Goal: Check status: Check status

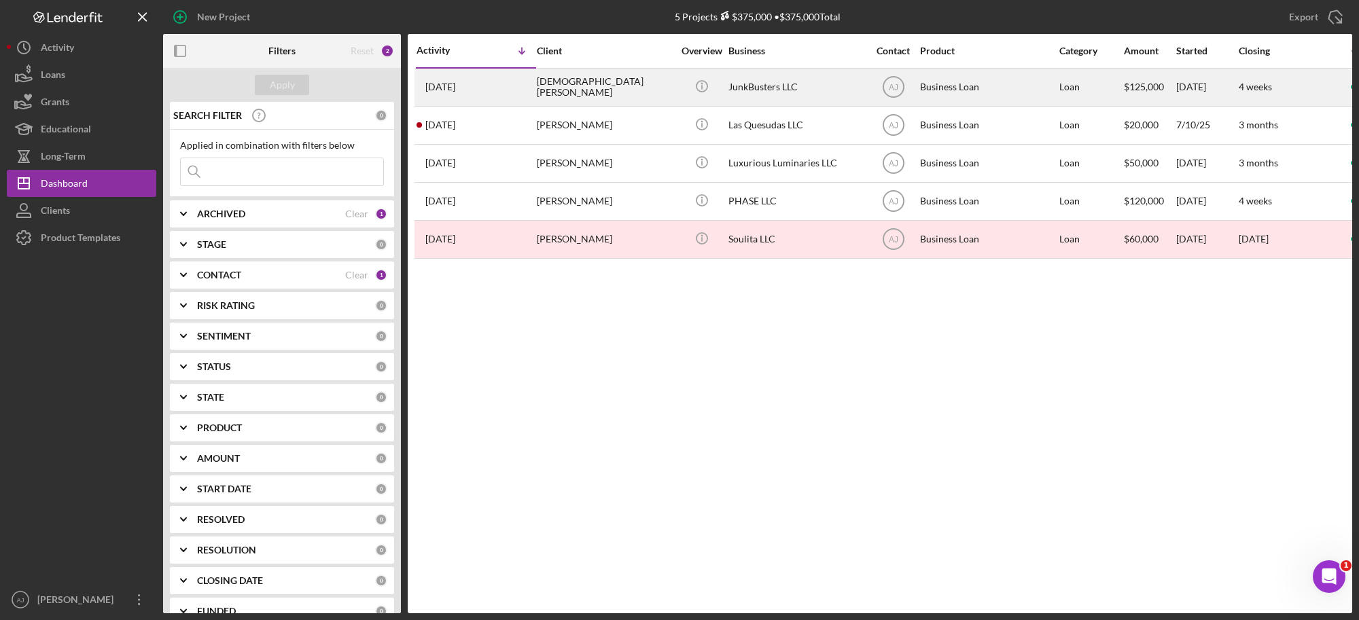
click at [580, 88] on div "[DEMOGRAPHIC_DATA][PERSON_NAME]" at bounding box center [605, 87] width 136 height 36
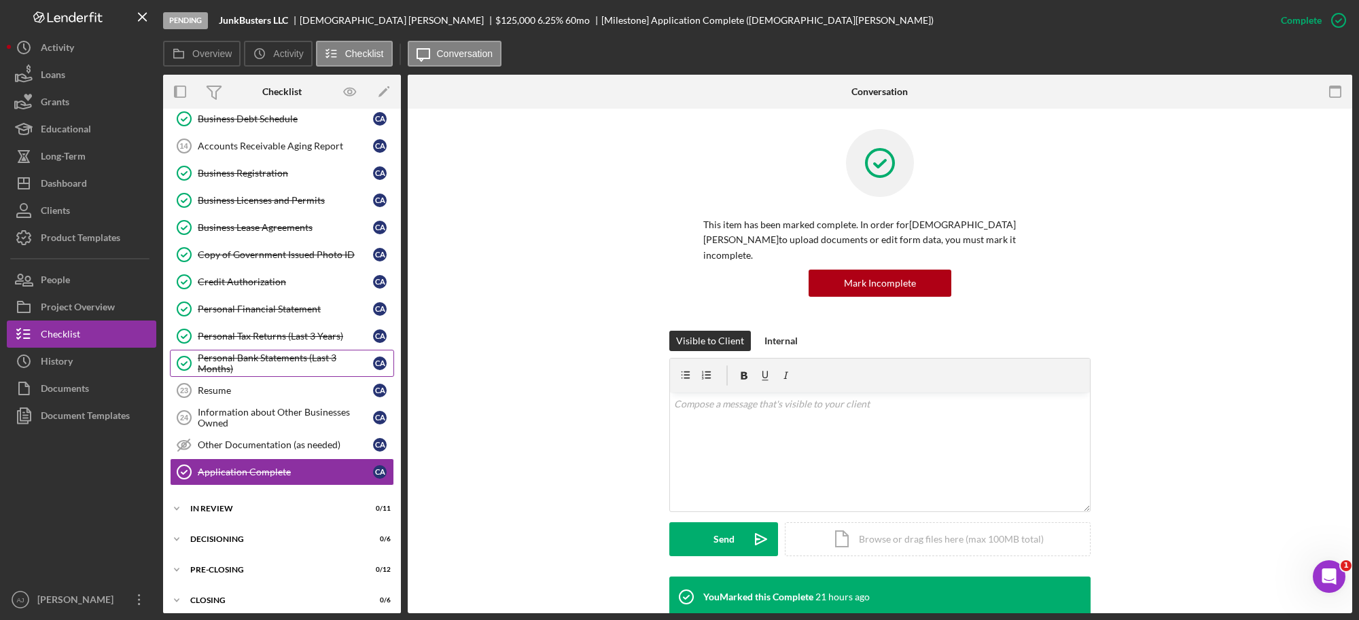
scroll to position [552, 0]
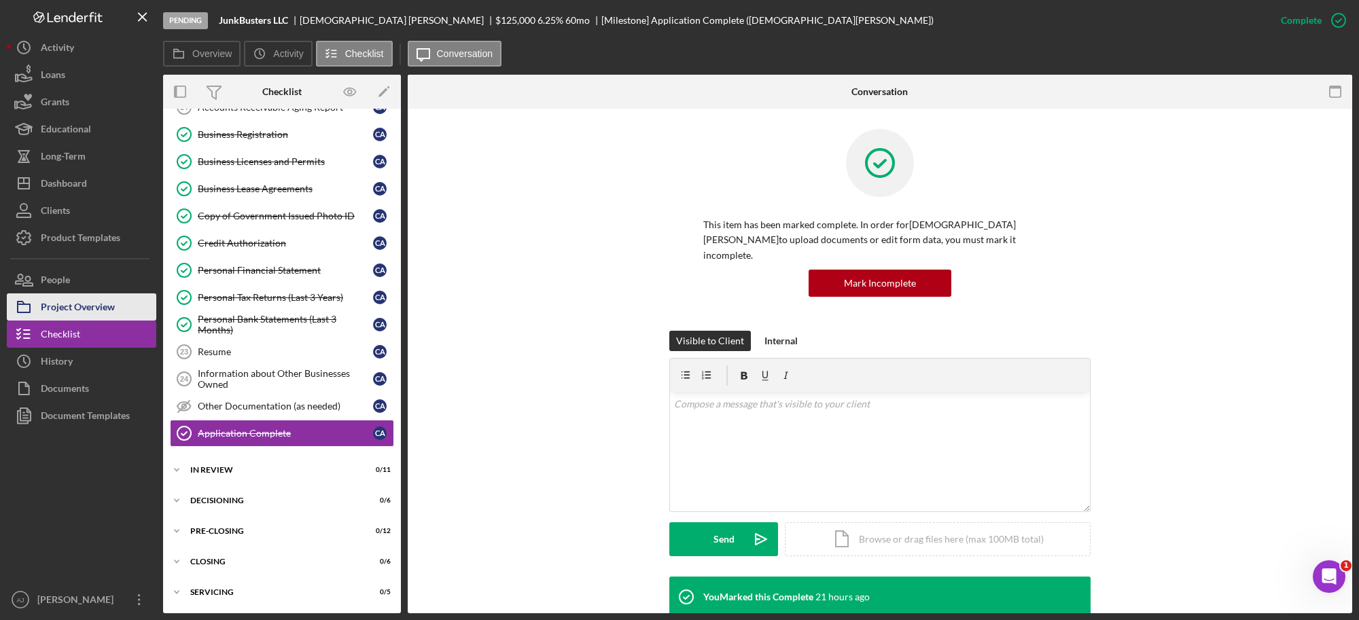
click at [90, 308] on div "Project Overview" at bounding box center [78, 309] width 74 height 31
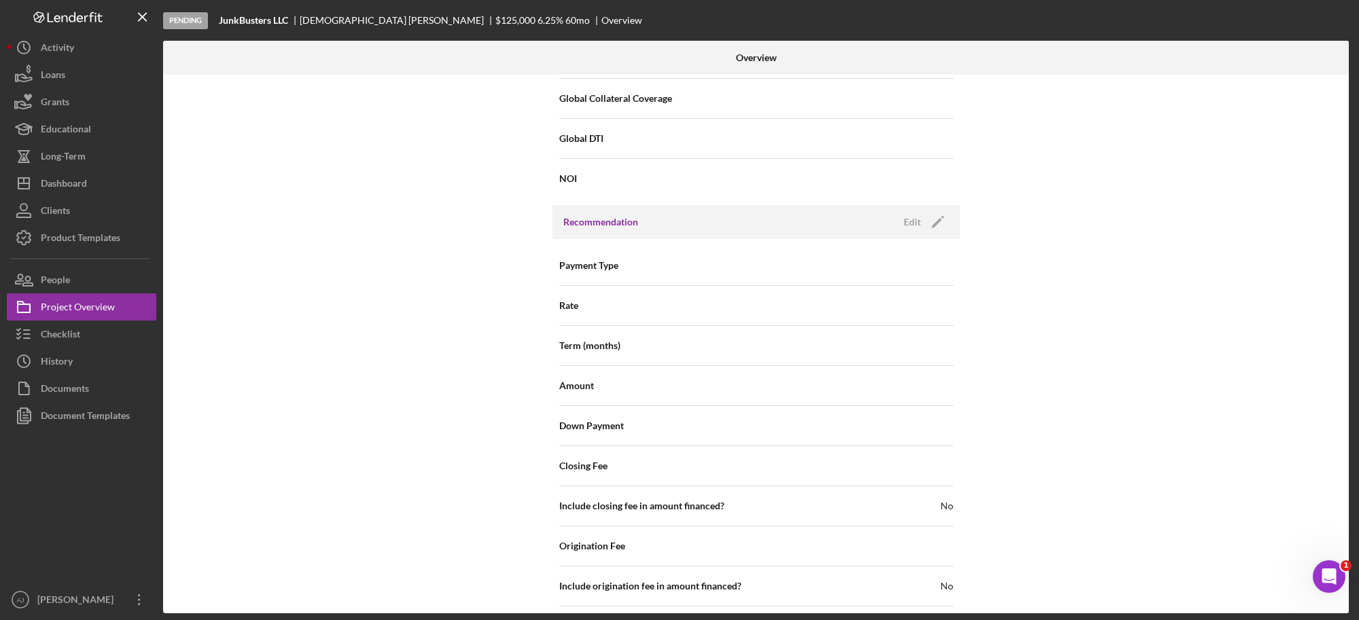
scroll to position [1177, 0]
